Goal: Information Seeking & Learning: Learn about a topic

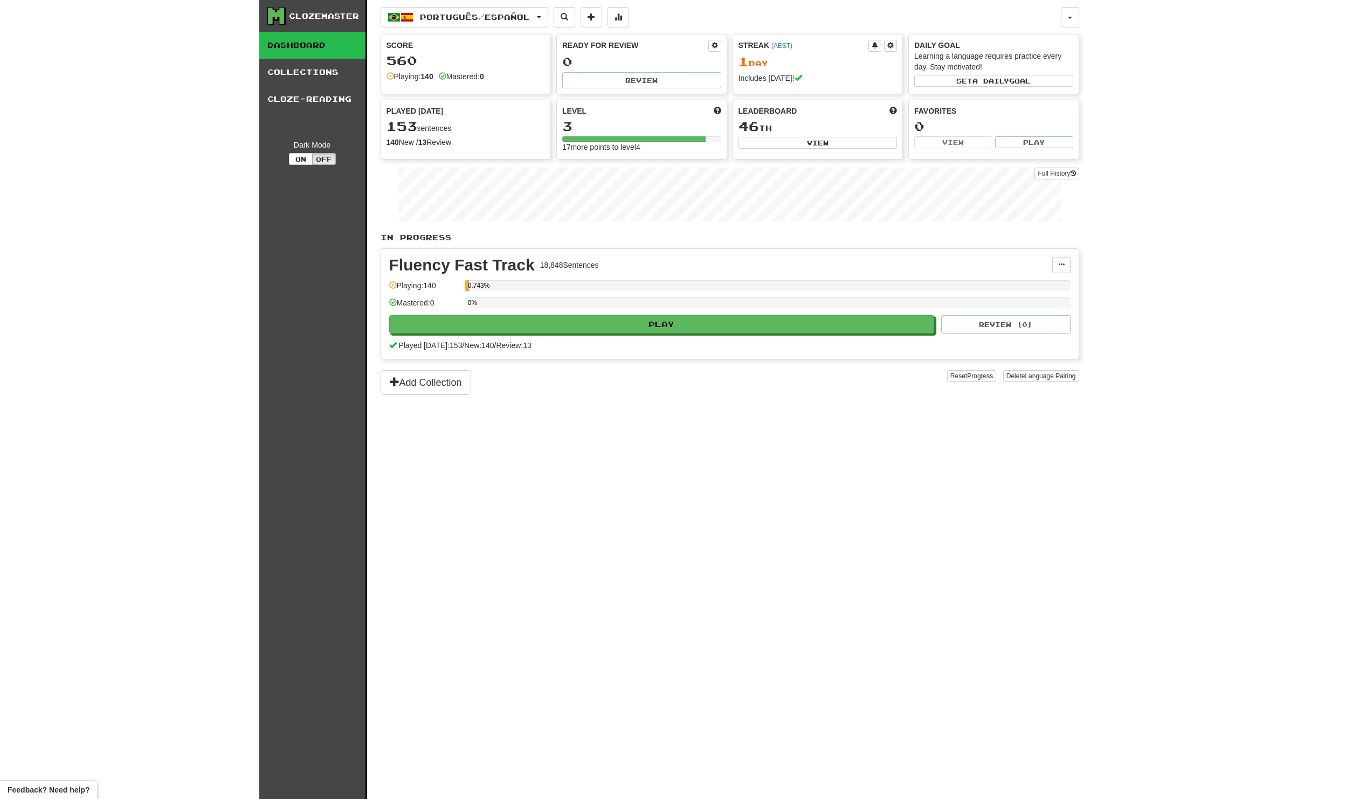
click at [314, 13] on div "Clozemaster" at bounding box center [324, 16] width 70 height 11
drag, startPoint x: 277, startPoint y: 15, endPoint x: 283, endPoint y: 16, distance: 6.1
click at [277, 15] on icon at bounding box center [276, 16] width 16 height 16
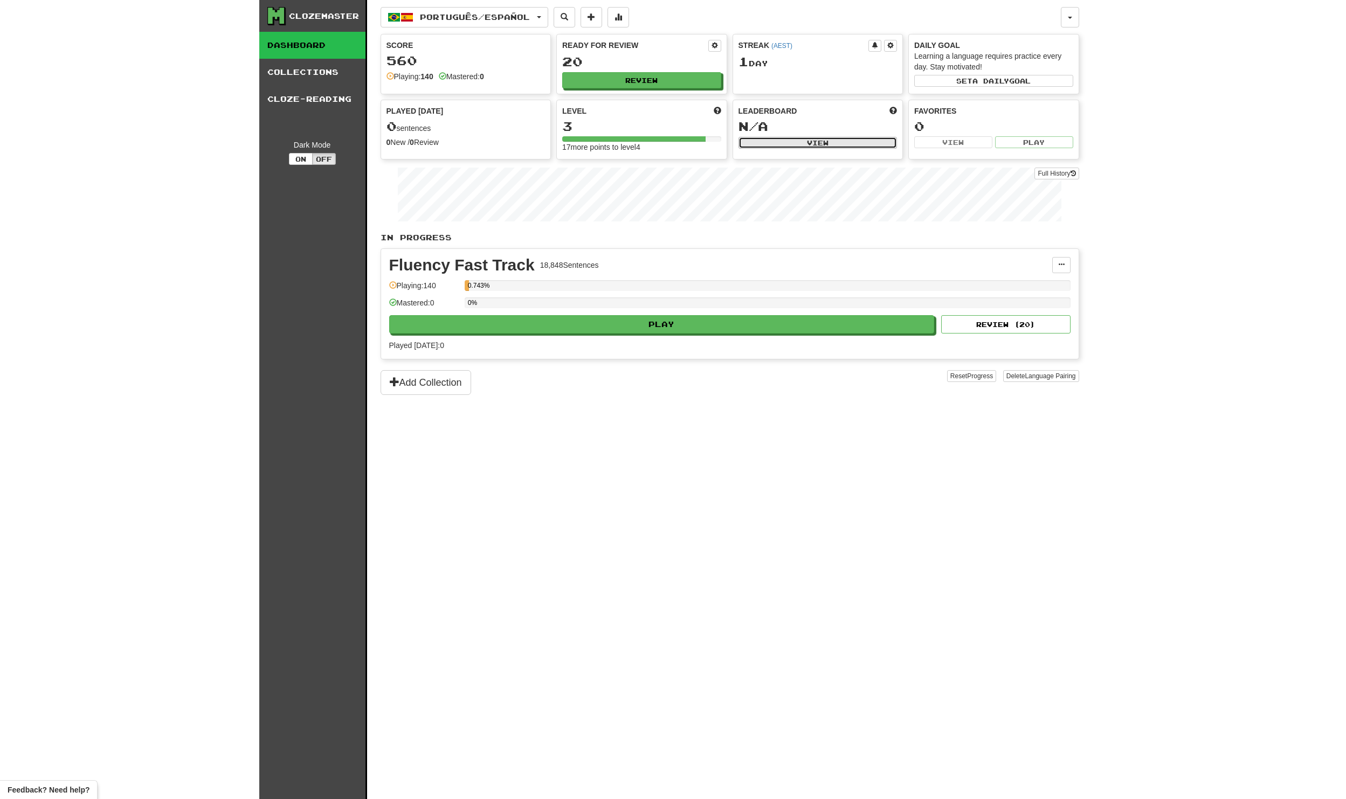
click at [775, 143] on button "View" at bounding box center [817, 143] width 159 height 12
select select "**********"
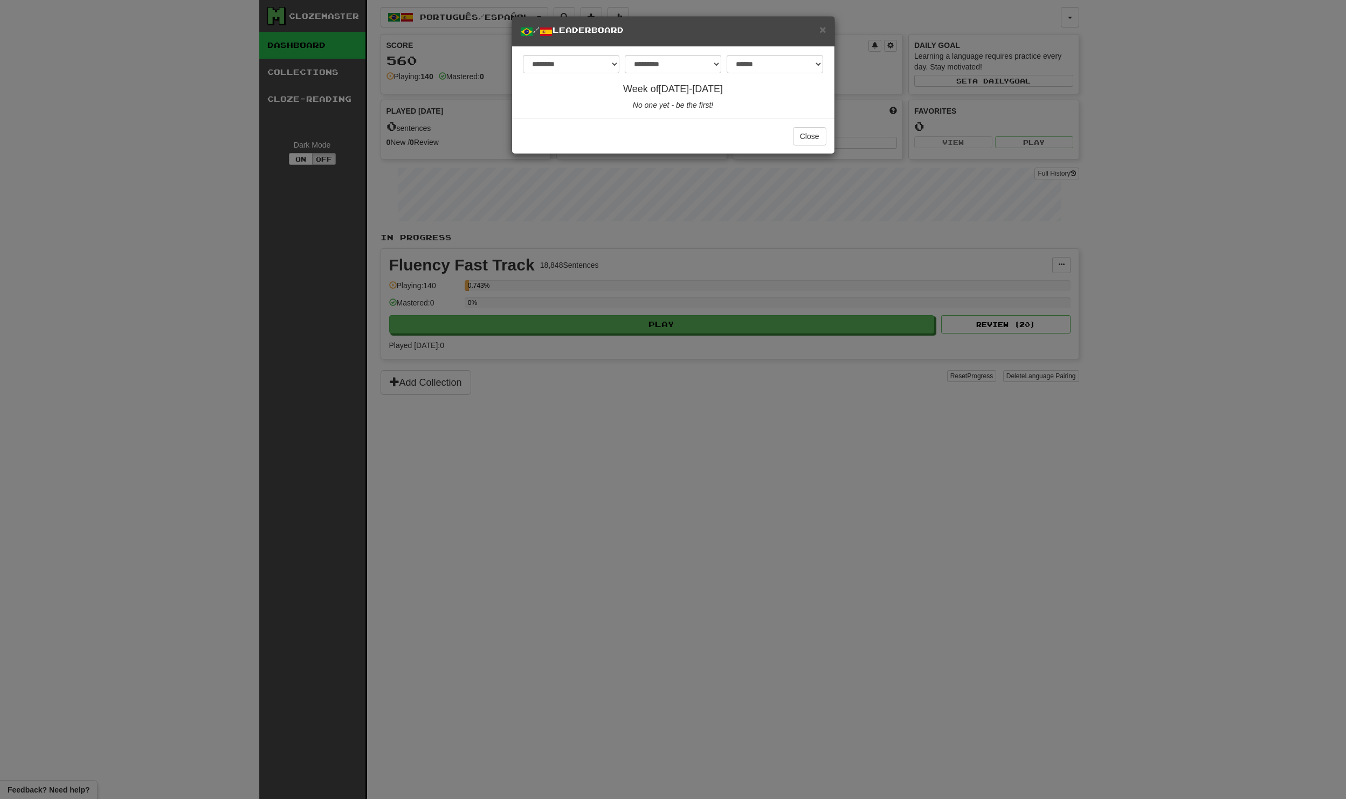
click at [569, 197] on div "**********" at bounding box center [673, 399] width 1346 height 799
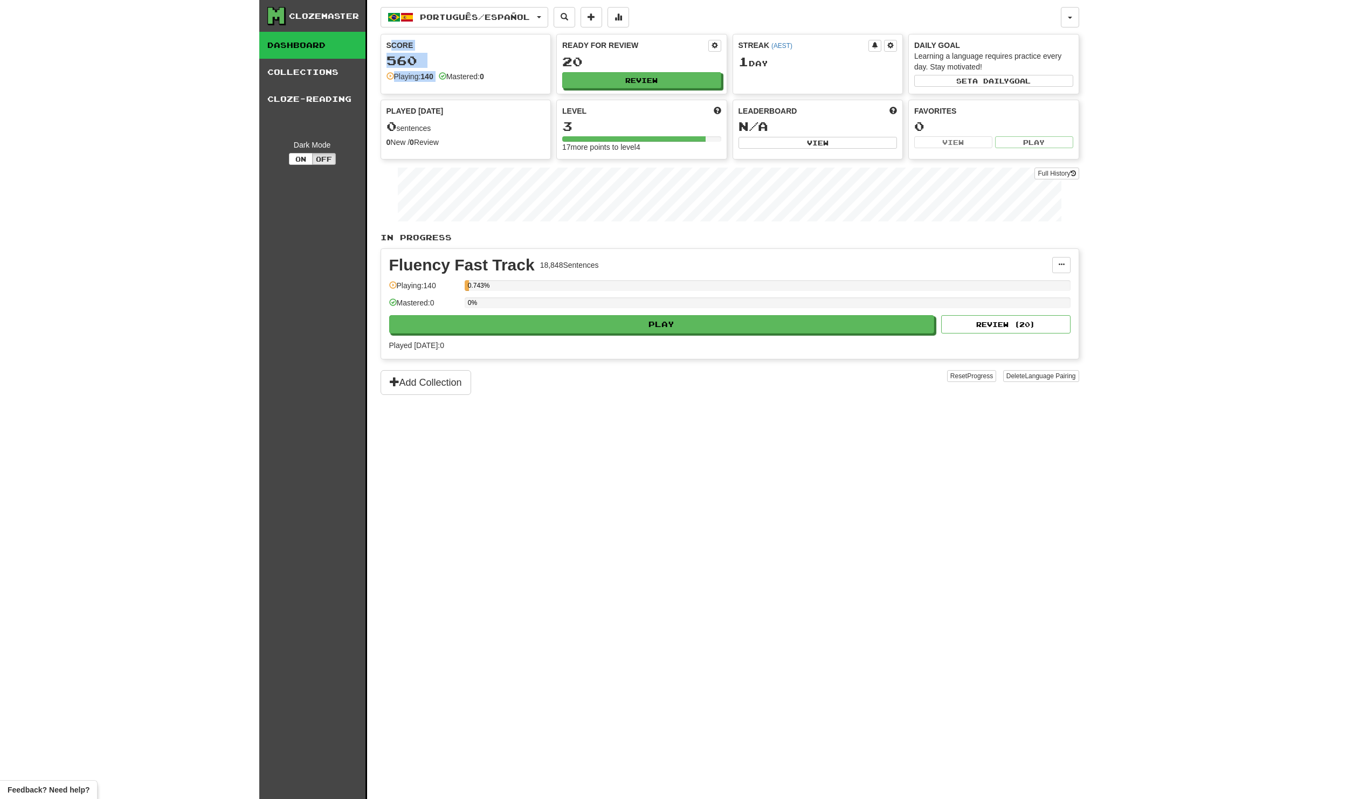
drag, startPoint x: 392, startPoint y: 47, endPoint x: 451, endPoint y: 79, distance: 66.6
click at [451, 79] on div "Score 560 Playing: 140 Mastered: 0" at bounding box center [466, 60] width 170 height 53
click at [451, 79] on div "Mastered: 0" at bounding box center [461, 76] width 45 height 11
click at [1066, 264] on button at bounding box center [1061, 265] width 18 height 16
click at [1042, 285] on span "Manage Sentences" at bounding box center [1015, 284] width 65 height 9
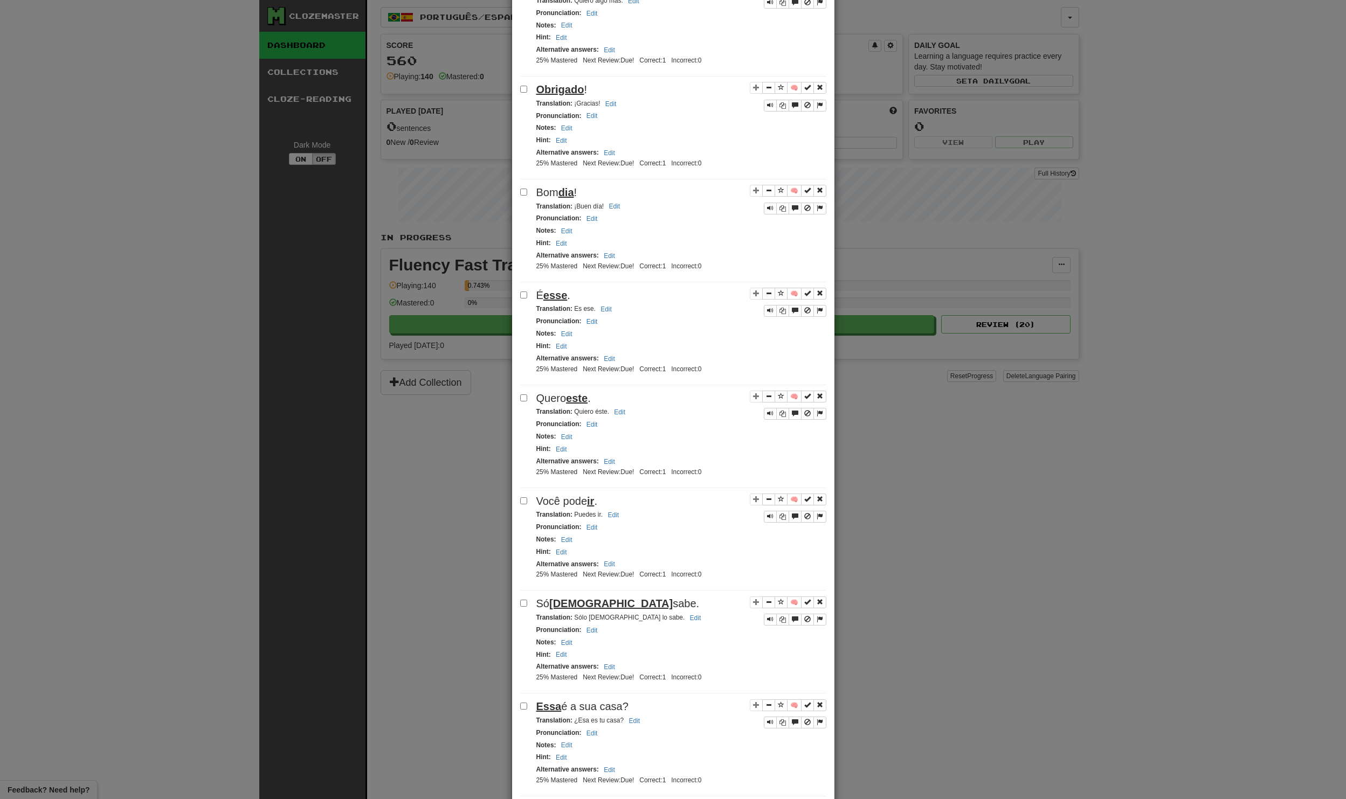
scroll to position [606, 0]
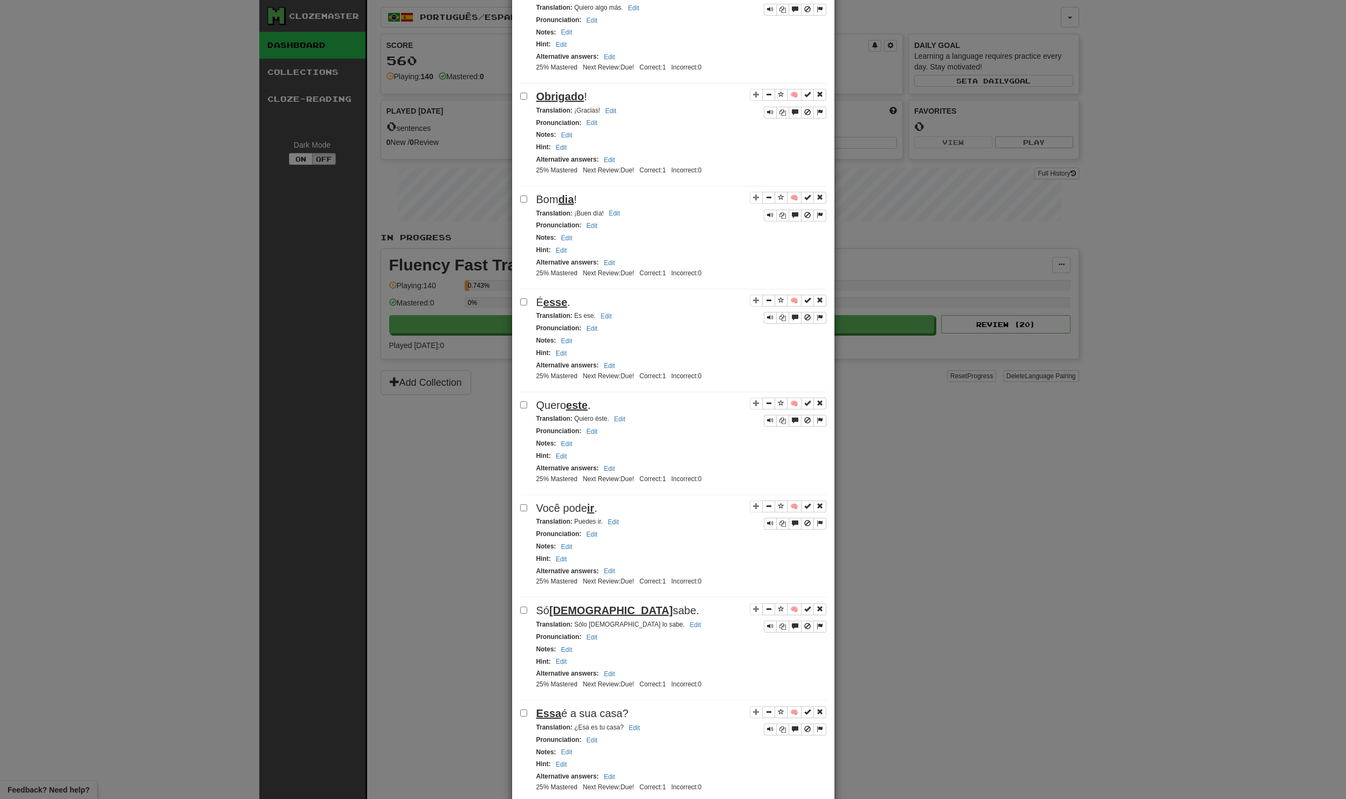
click at [1087, 264] on div "**********" at bounding box center [673, 399] width 1346 height 799
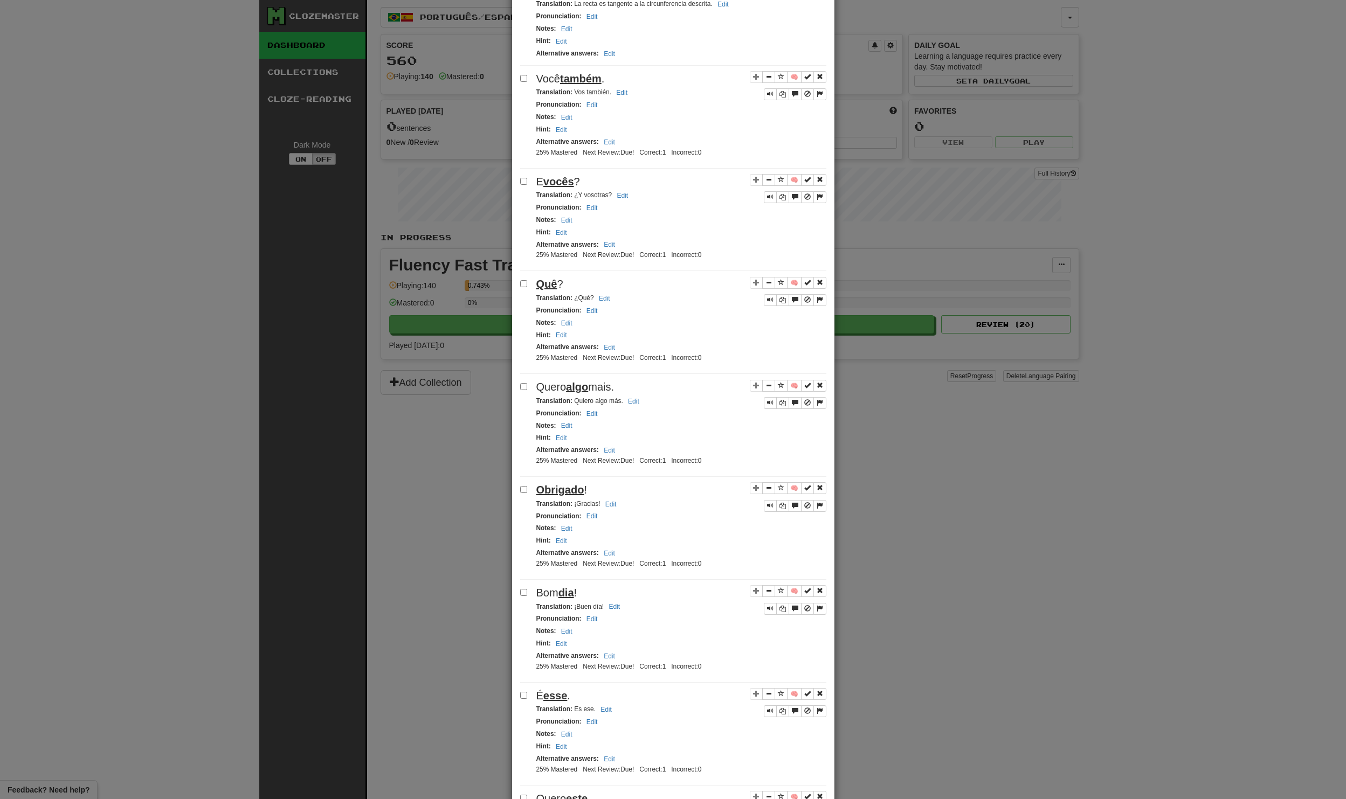
scroll to position [0, 0]
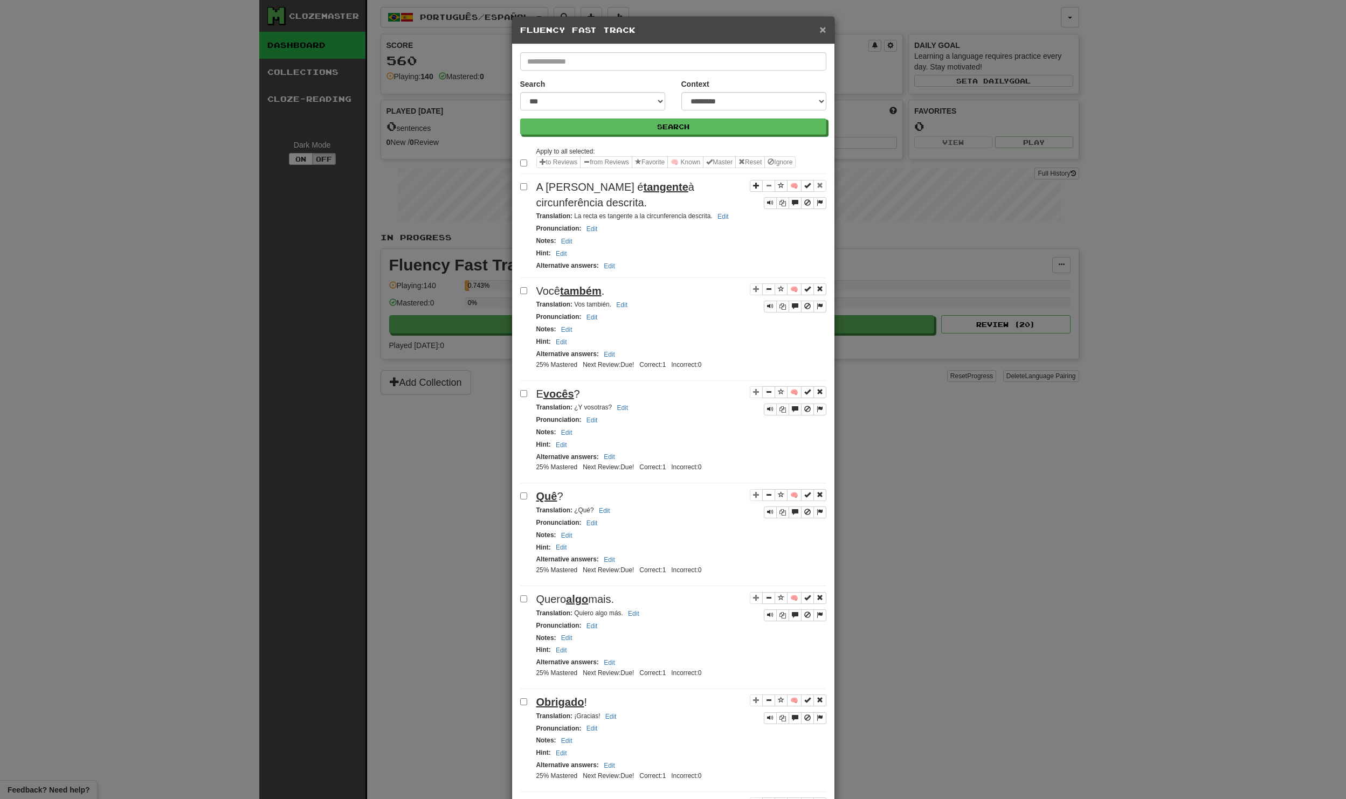
click at [822, 30] on span "×" at bounding box center [822, 29] width 6 height 12
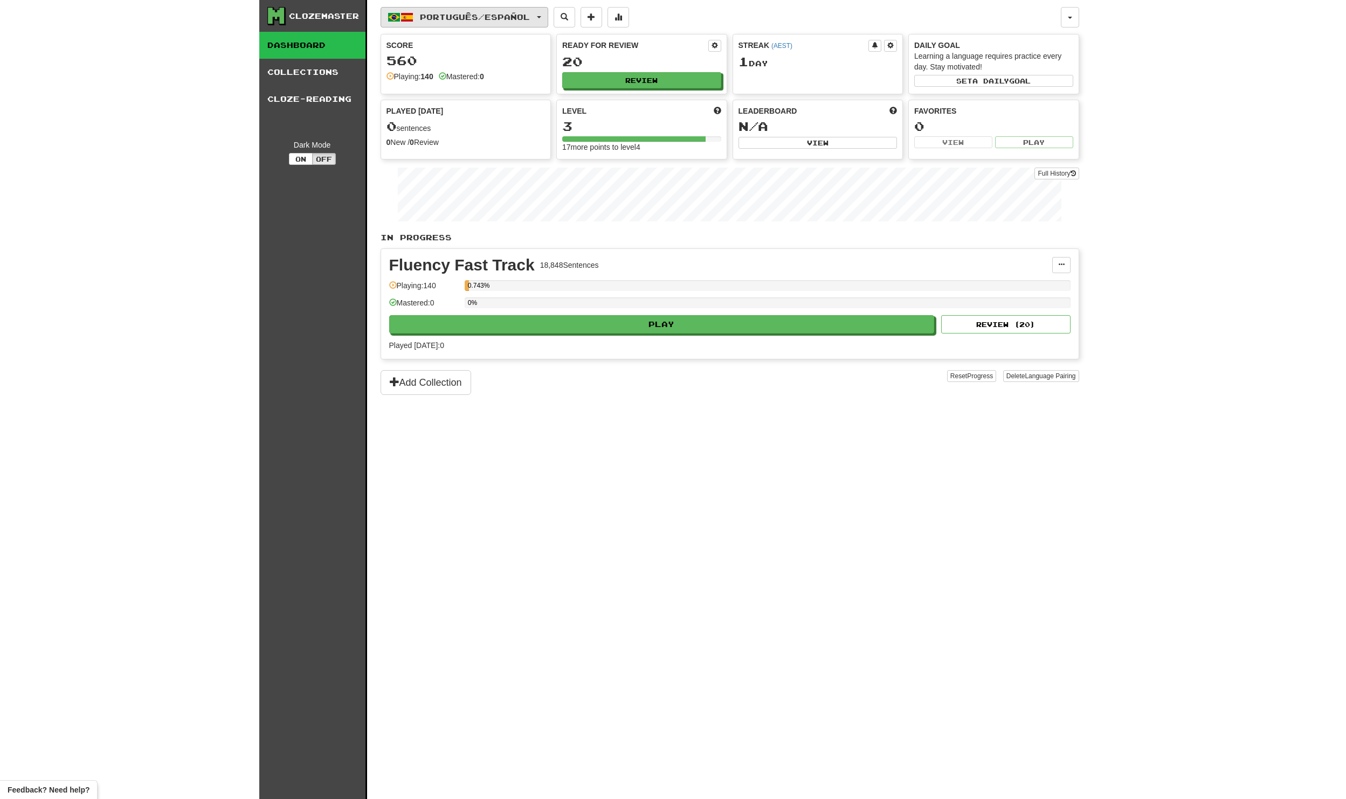
click at [488, 16] on span "Português / Español" at bounding box center [475, 16] width 110 height 9
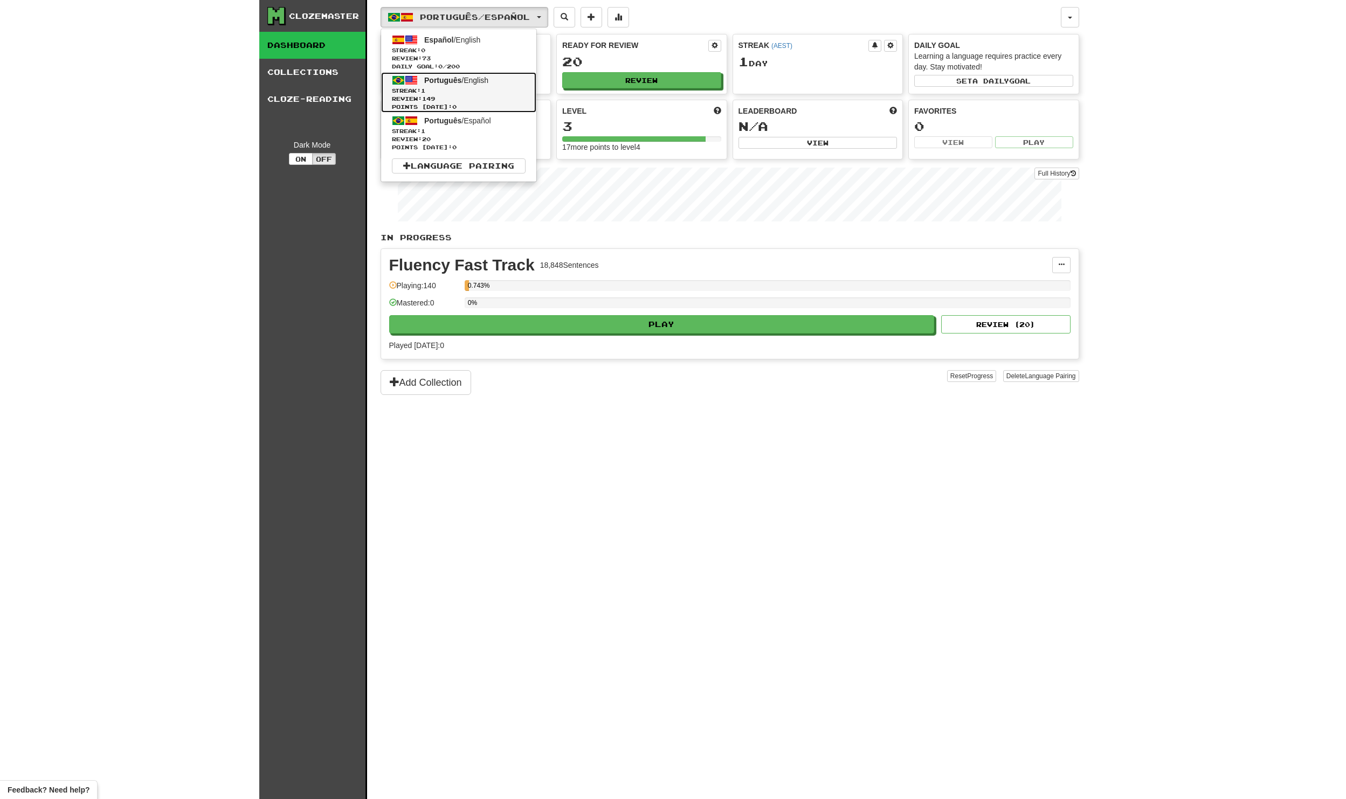
click at [454, 98] on span "Review: 149" at bounding box center [459, 99] width 134 height 8
